Goal: Task Accomplishment & Management: Use online tool/utility

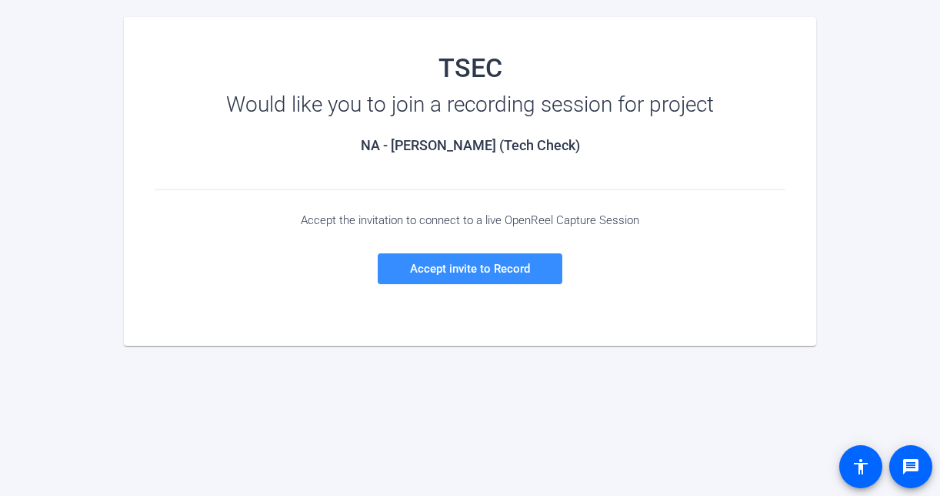
scroll to position [167, 0]
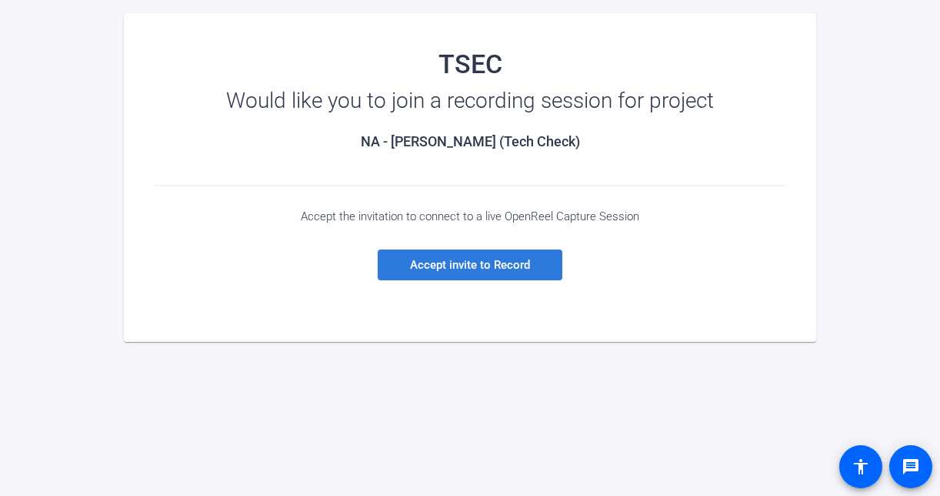
click at [469, 271] on span "Accept invite to Record" at bounding box center [470, 265] width 120 height 14
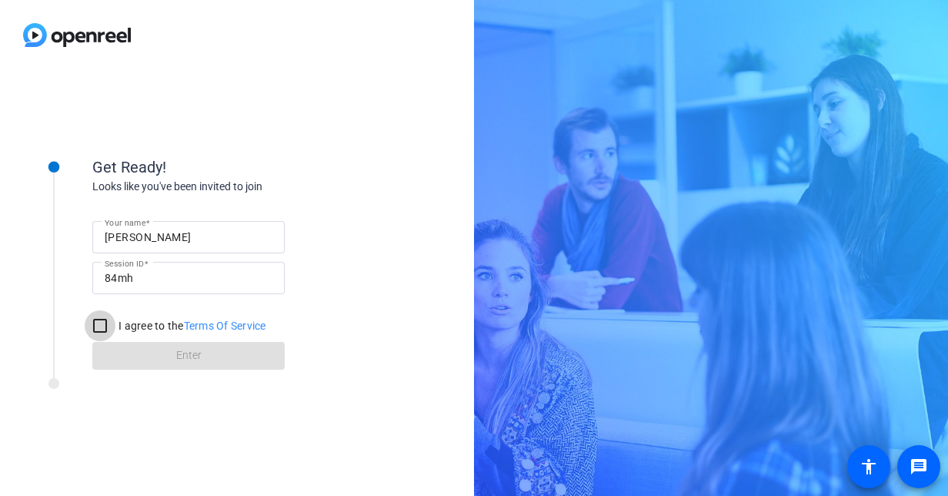
click at [102, 325] on input "I agree to the Terms Of Service" at bounding box center [100, 325] width 31 height 31
checkbox input "true"
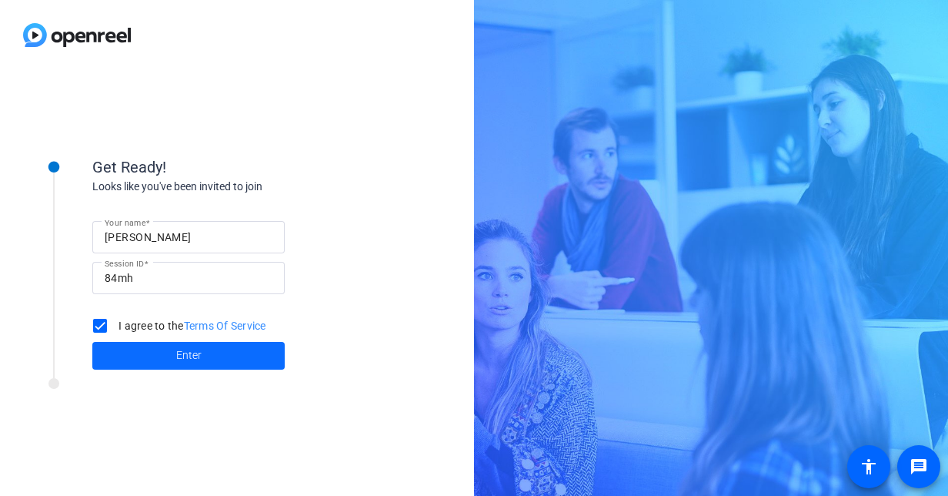
click at [205, 357] on span at bounding box center [188, 355] width 192 height 37
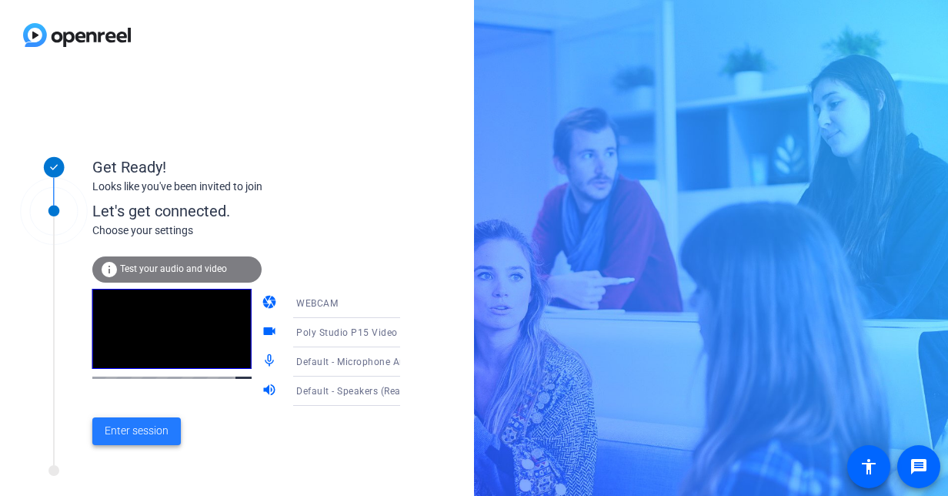
click at [140, 431] on span "Enter session" at bounding box center [137, 430] width 64 height 16
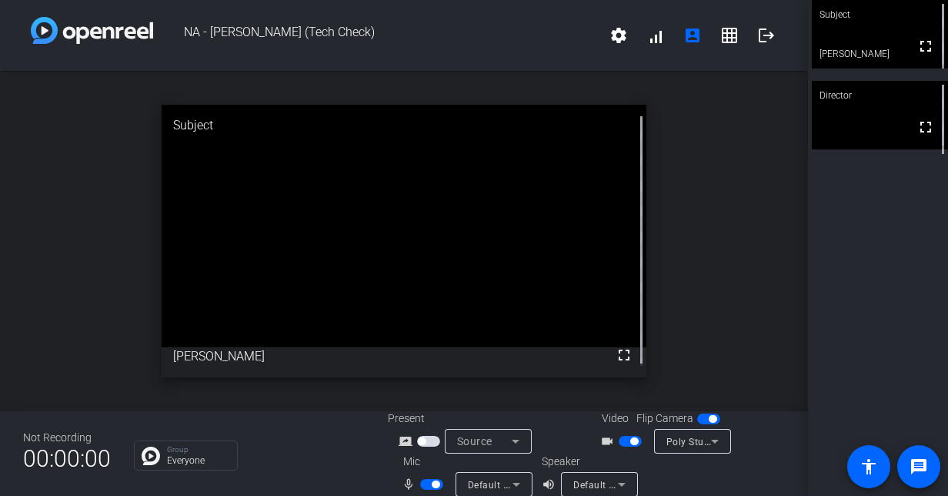
scroll to position [18, 0]
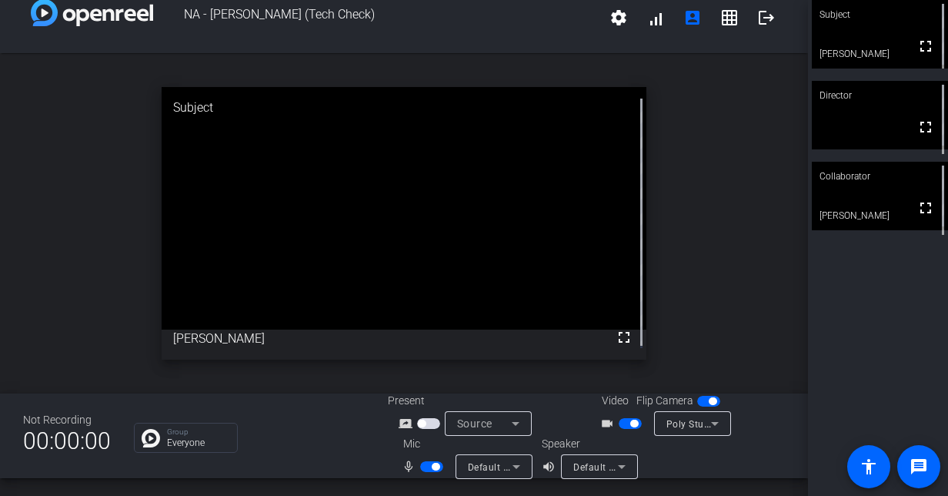
click at [420, 423] on span "button" at bounding box center [422, 423] width 8 height 8
click at [914, 472] on mat-icon "message" at bounding box center [919, 466] width 18 height 18
click at [871, 464] on mat-icon "accessibility" at bounding box center [869, 466] width 18 height 18
click at [188, 444] on p "Everyone" at bounding box center [198, 442] width 62 height 9
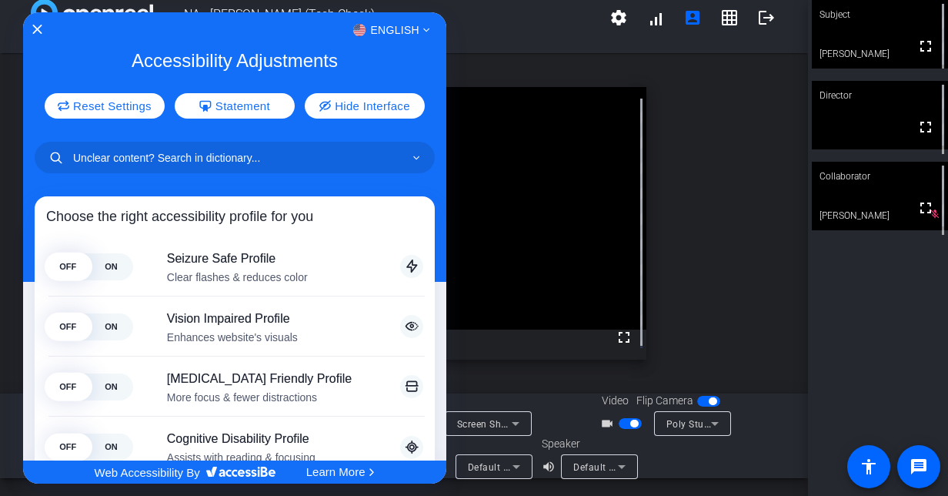
scroll to position [37, 0]
click at [37, 28] on icon "Close Accessibility Interface" at bounding box center [37, 29] width 11 height 11
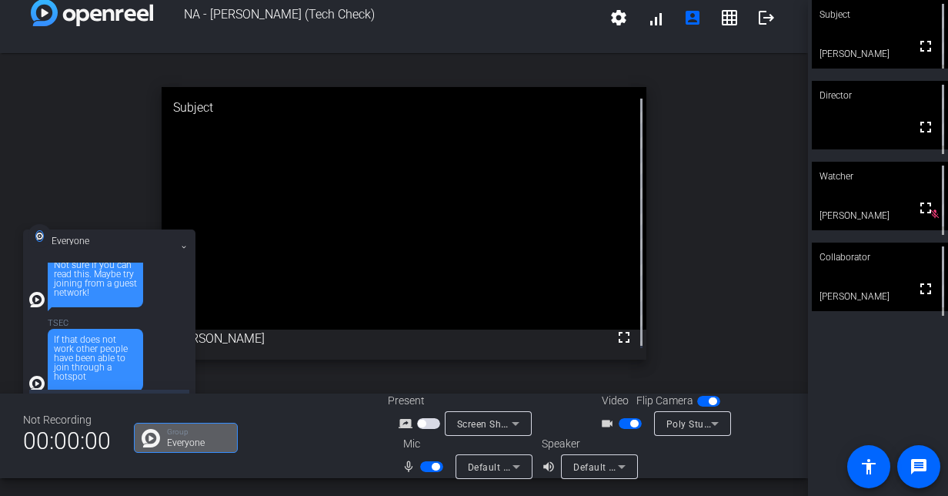
click at [716, 152] on div "open_in_new Subject fullscreen [PERSON_NAME]" at bounding box center [404, 223] width 808 height 340
click at [777, 135] on div "open_in_new Collaborator fullscreen [PERSON_NAME]" at bounding box center [404, 223] width 808 height 340
click at [724, 141] on div "open_in_new Collaborator fullscreen [PERSON_NAME]" at bounding box center [404, 223] width 808 height 340
